Goal: Information Seeking & Learning: Stay updated

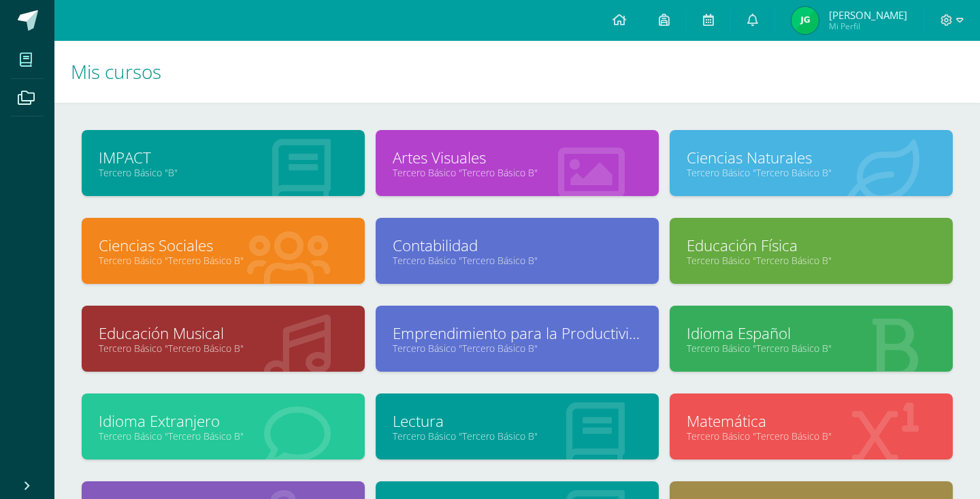
click at [736, 172] on link "Tercero Básico "Tercero Básico B"" at bounding box center [811, 172] width 249 height 13
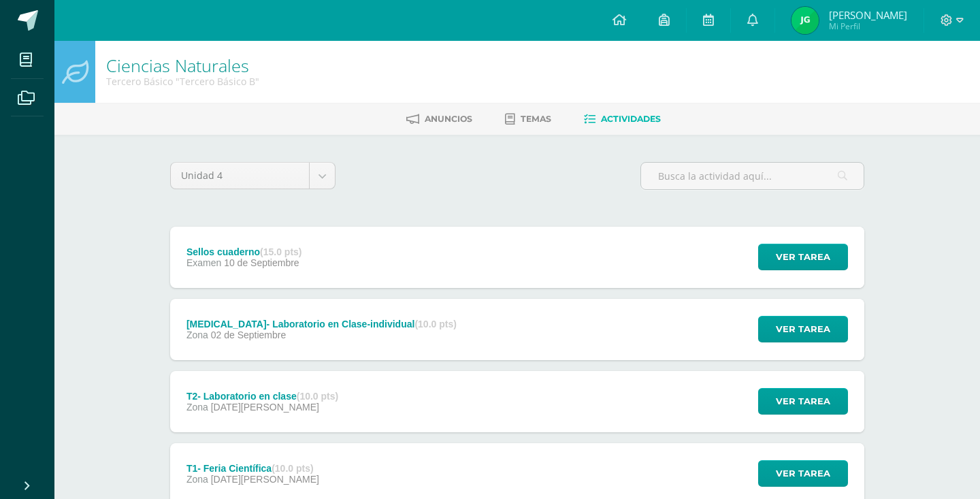
click at [227, 254] on div "Sellos cuaderno (15.0 pts)" at bounding box center [244, 251] width 116 height 11
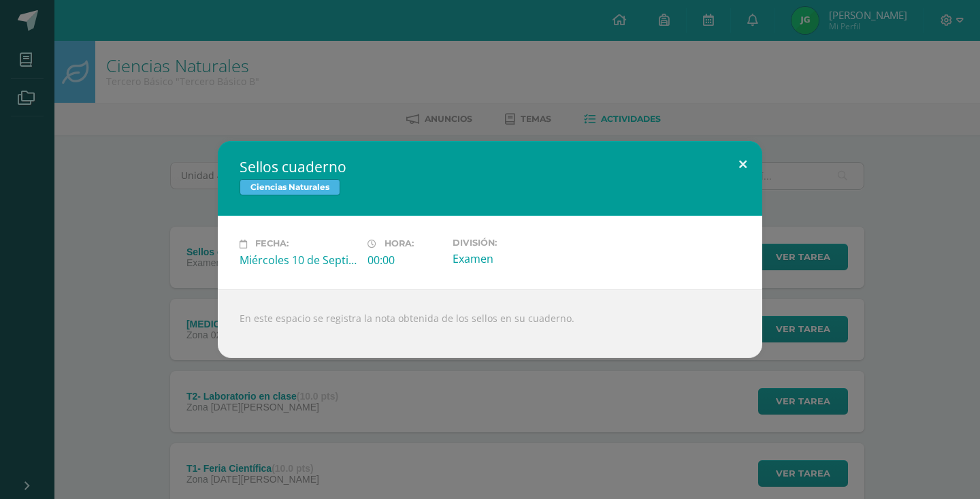
click at [731, 166] on button at bounding box center [742, 164] width 39 height 46
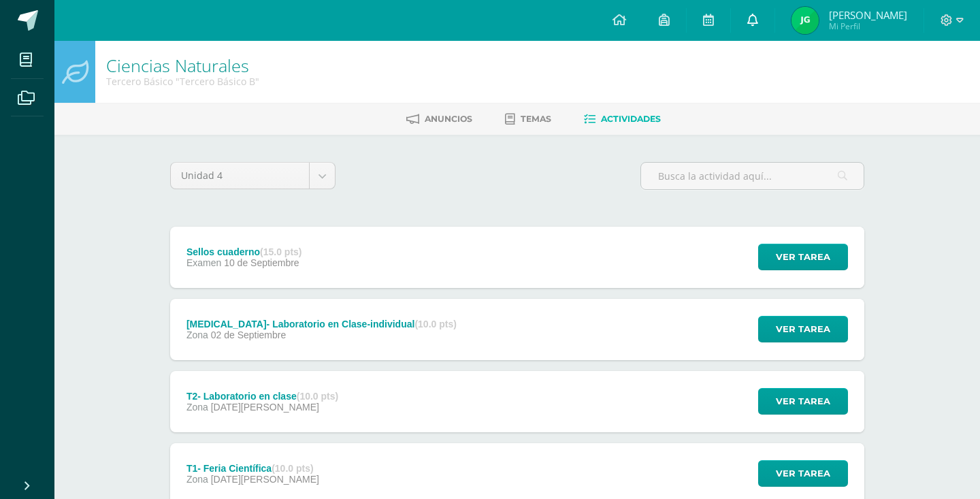
click at [772, 20] on link at bounding box center [753, 20] width 44 height 41
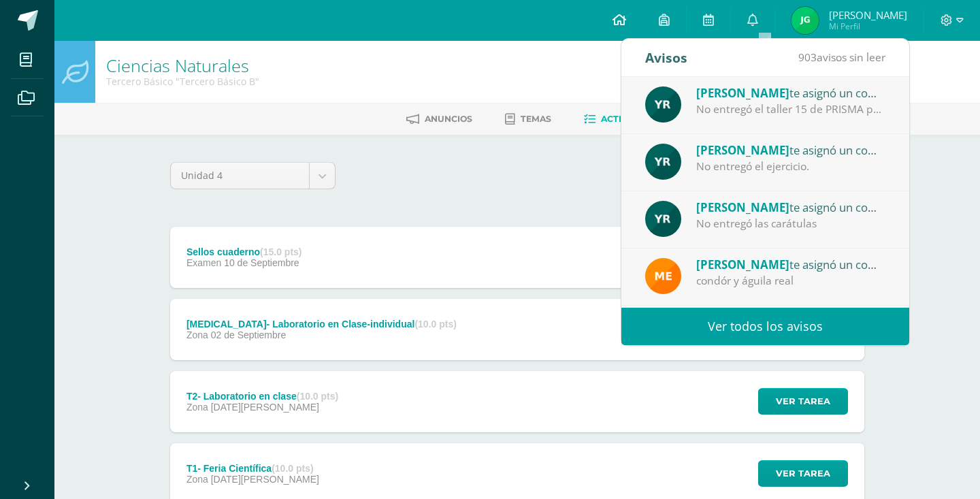
click at [626, 19] on icon at bounding box center [619, 20] width 14 height 12
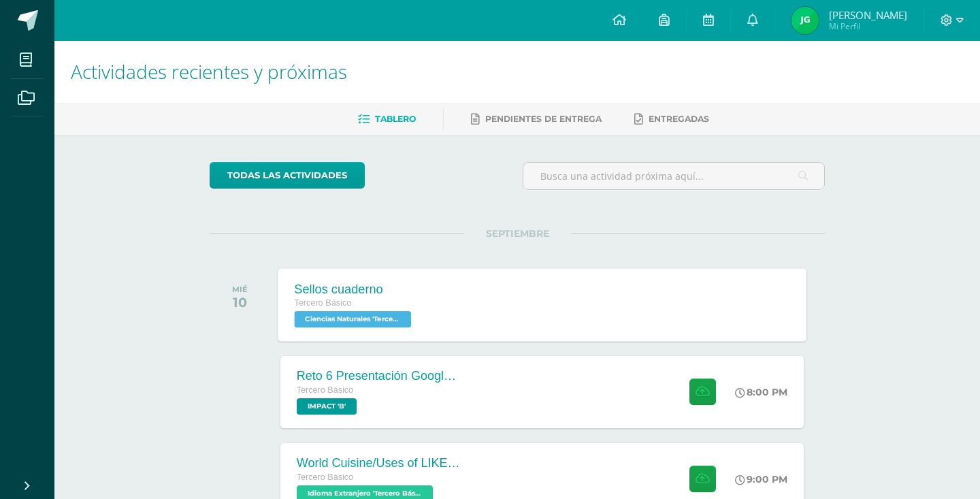
click at [351, 295] on div "Sellos cuaderno" at bounding box center [354, 289] width 120 height 14
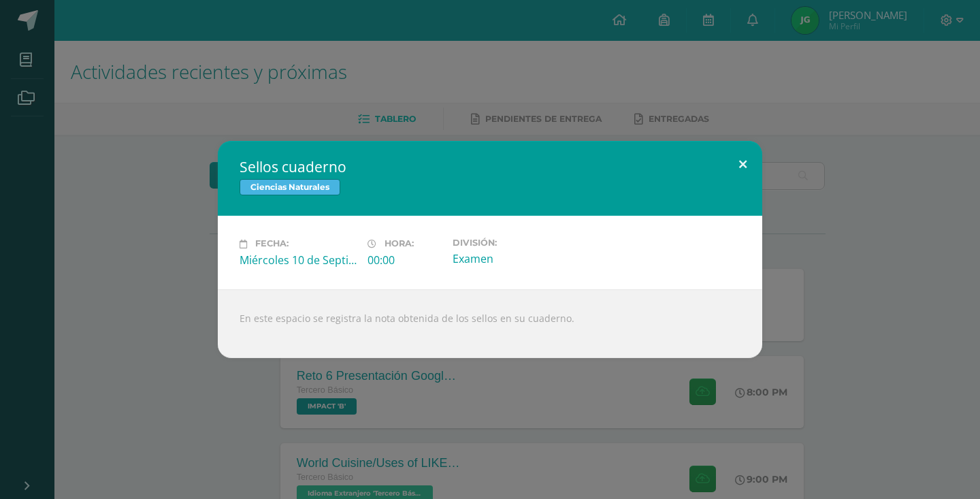
click at [736, 172] on button at bounding box center [742, 164] width 39 height 46
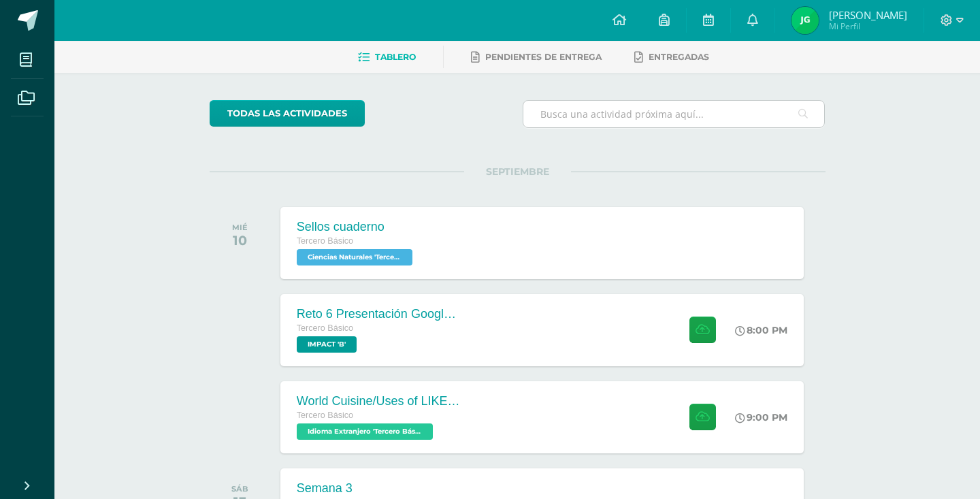
scroll to position [69, 0]
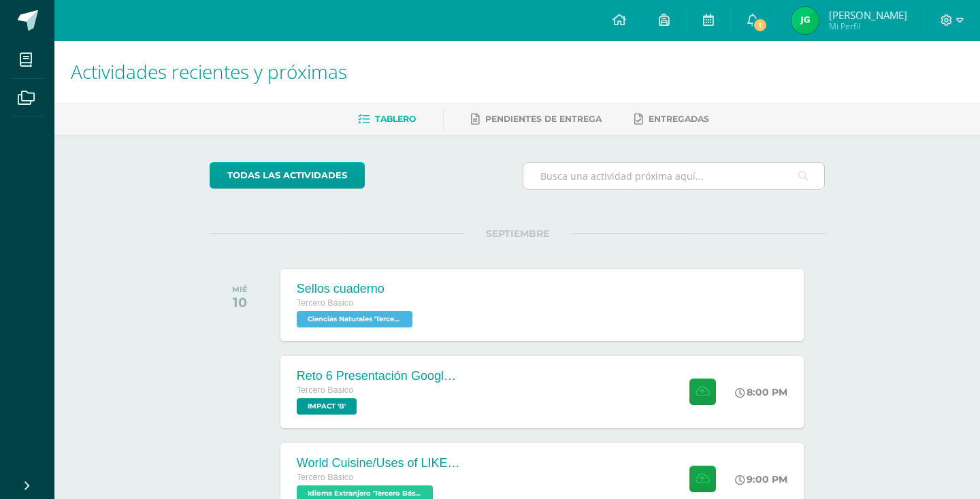
scroll to position [49, 0]
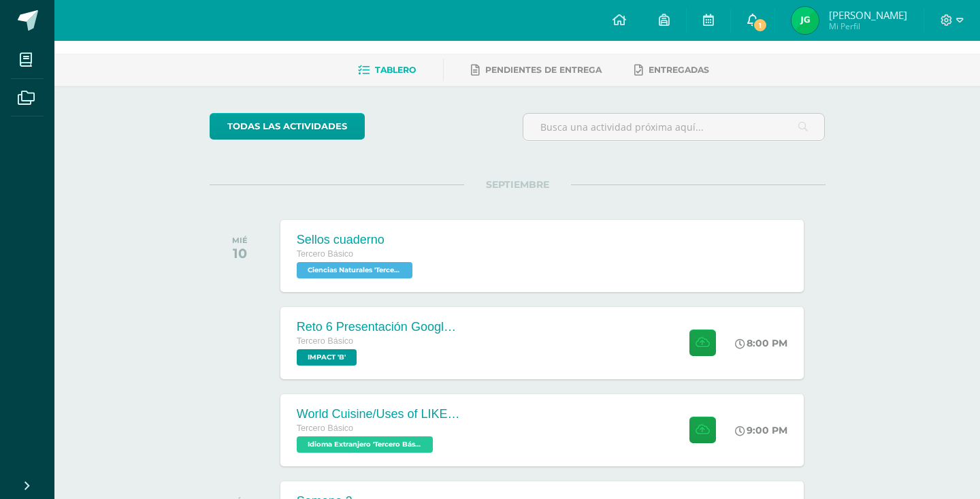
click at [767, 20] on span "1" at bounding box center [760, 25] width 15 height 15
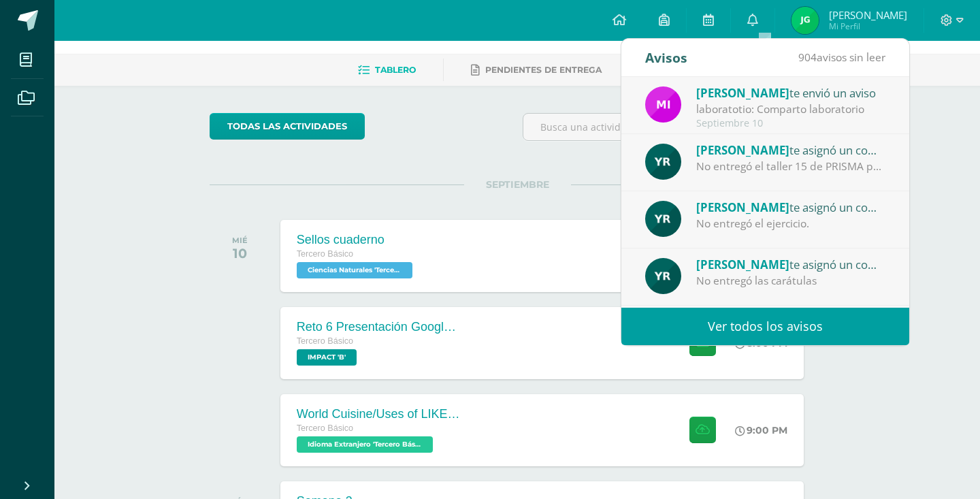
click at [743, 91] on span "[PERSON_NAME]" at bounding box center [742, 93] width 93 height 16
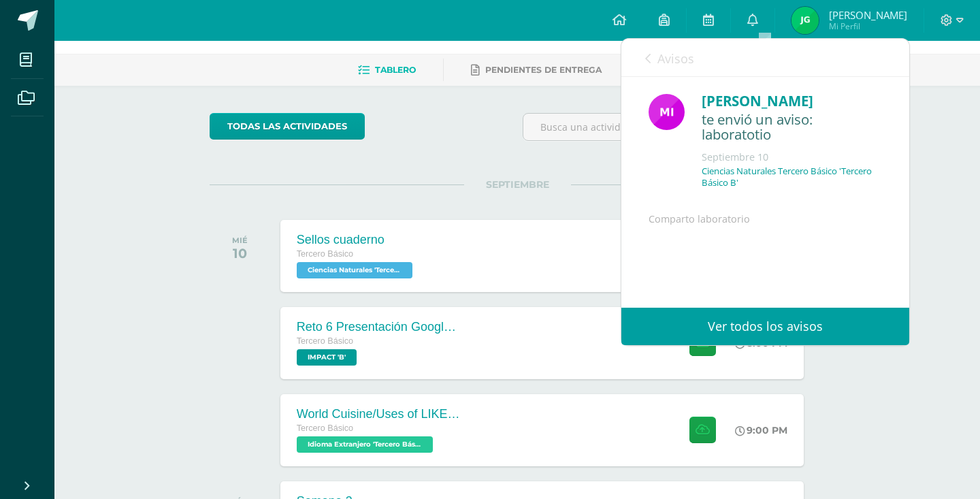
click at [736, 327] on link "Ver todos los avisos" at bounding box center [765, 326] width 288 height 37
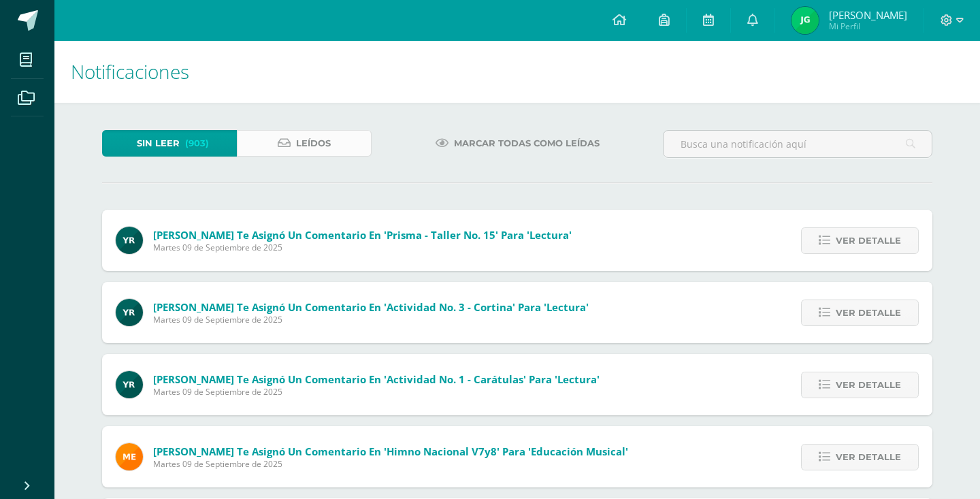
click at [331, 152] on link "Leídos" at bounding box center [304, 143] width 135 height 27
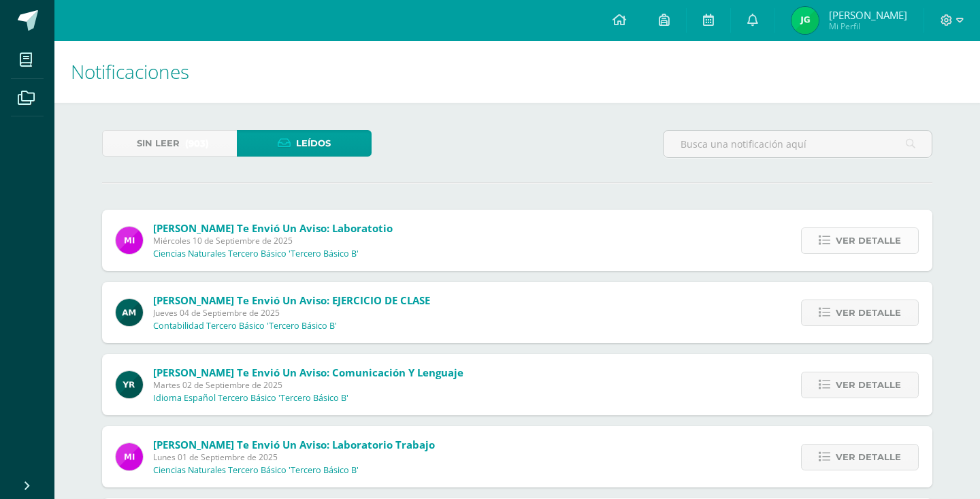
click at [855, 245] on span "Ver detalle" at bounding box center [868, 240] width 65 height 25
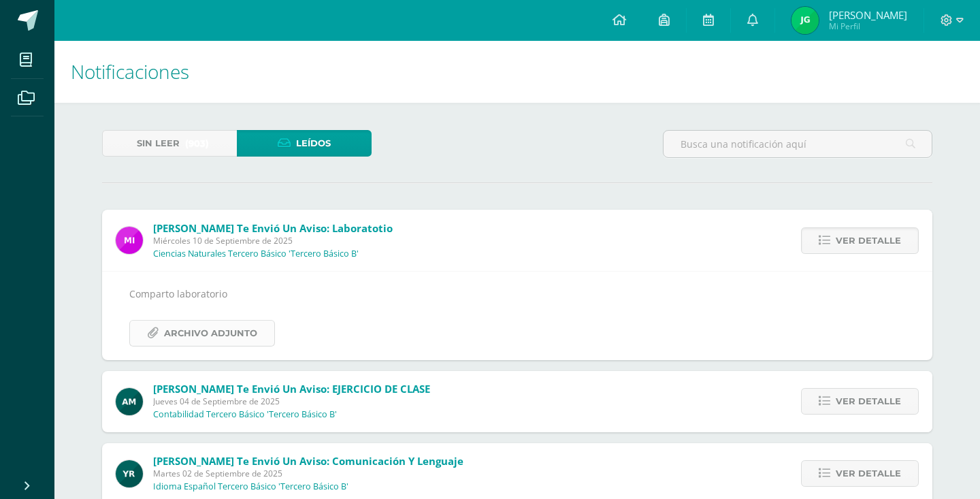
click at [209, 329] on span "Archivo Adjunto" at bounding box center [210, 332] width 93 height 25
click at [201, 330] on span "Archivo Adjunto" at bounding box center [210, 332] width 93 height 25
click at [175, 142] on span "Sin leer" at bounding box center [158, 143] width 43 height 25
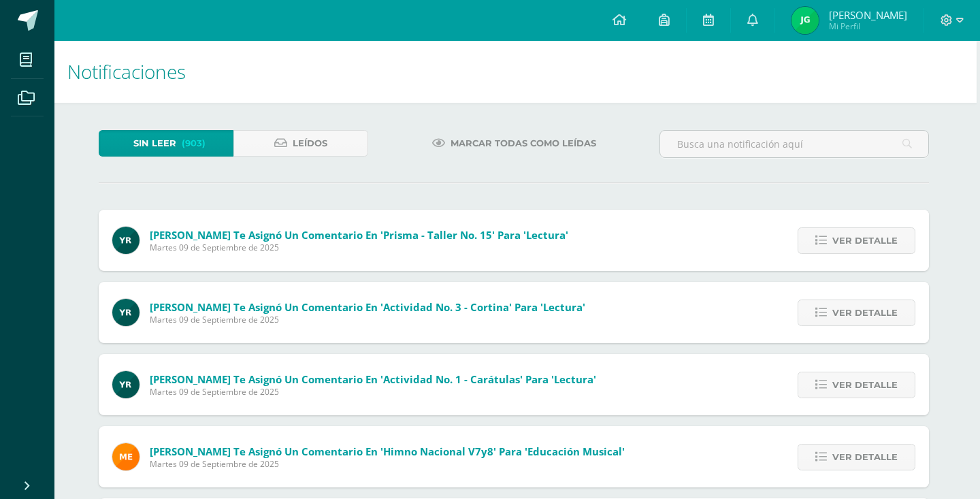
scroll to position [0, 3]
click at [467, 90] on h1 "Notificaciones" at bounding box center [513, 72] width 893 height 62
